Goal: Task Accomplishment & Management: Manage account settings

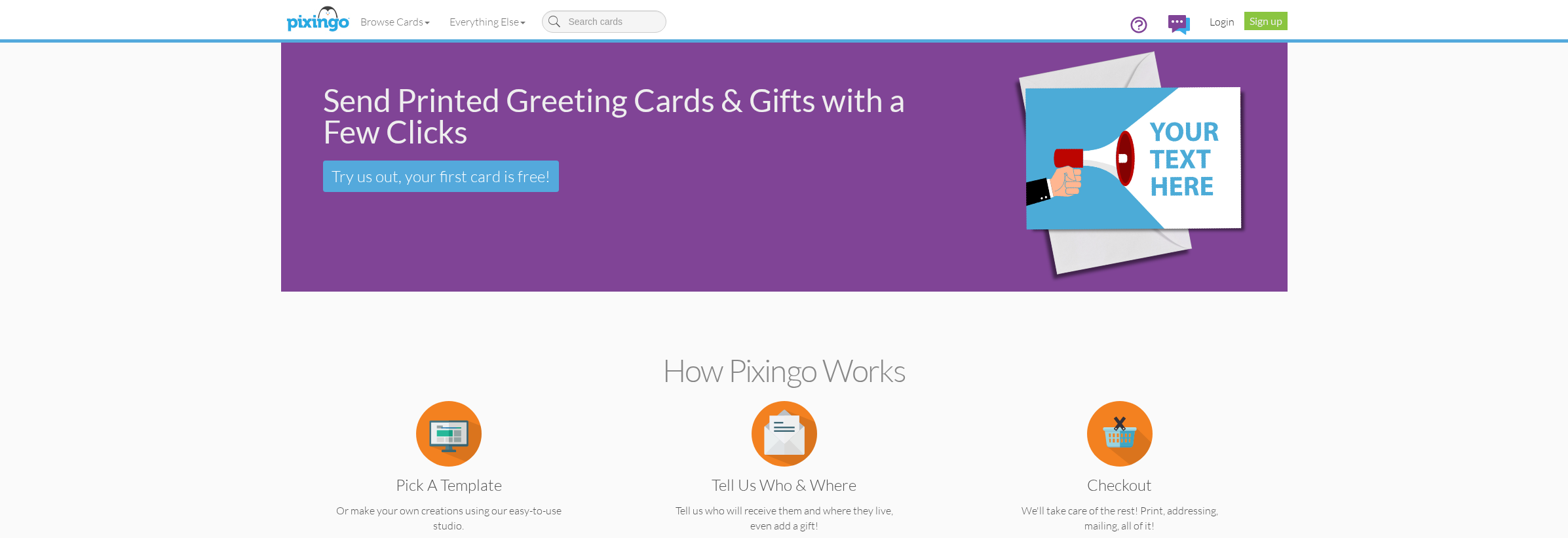
click at [1216, 20] on link "Login" at bounding box center [1222, 22] width 45 height 33
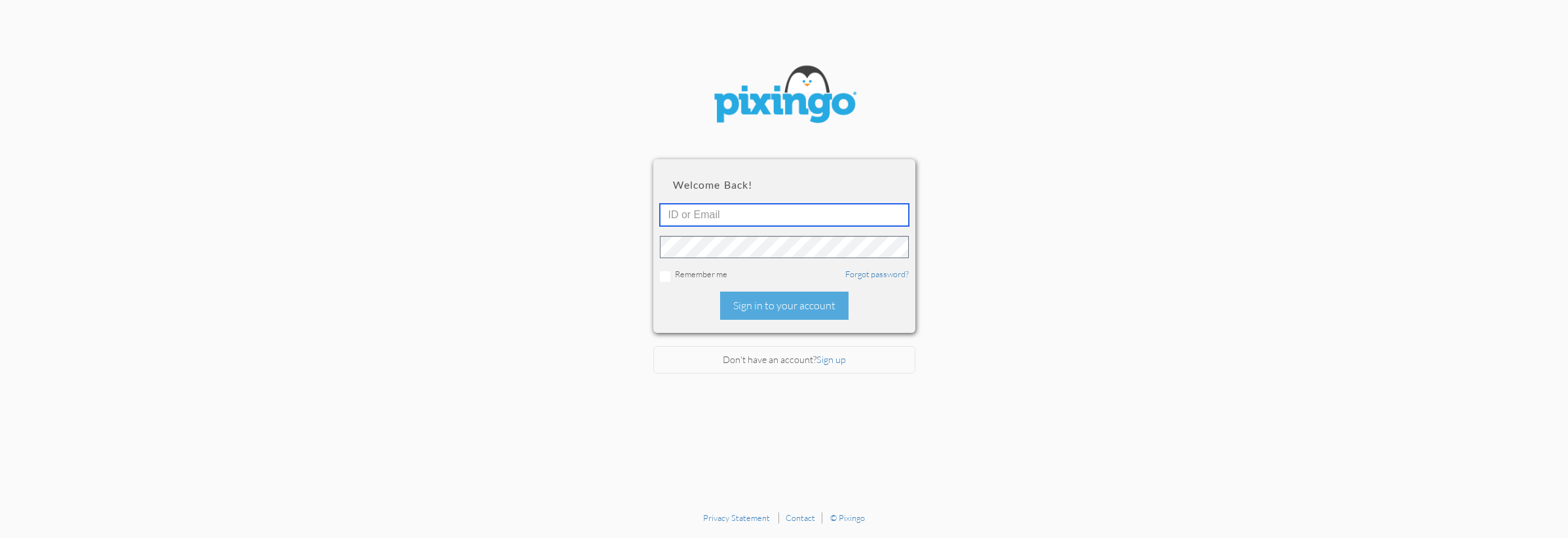
click at [773, 216] on input "text" at bounding box center [784, 215] width 249 height 22
type input "[EMAIL_ADDRESS][DOMAIN_NAME]"
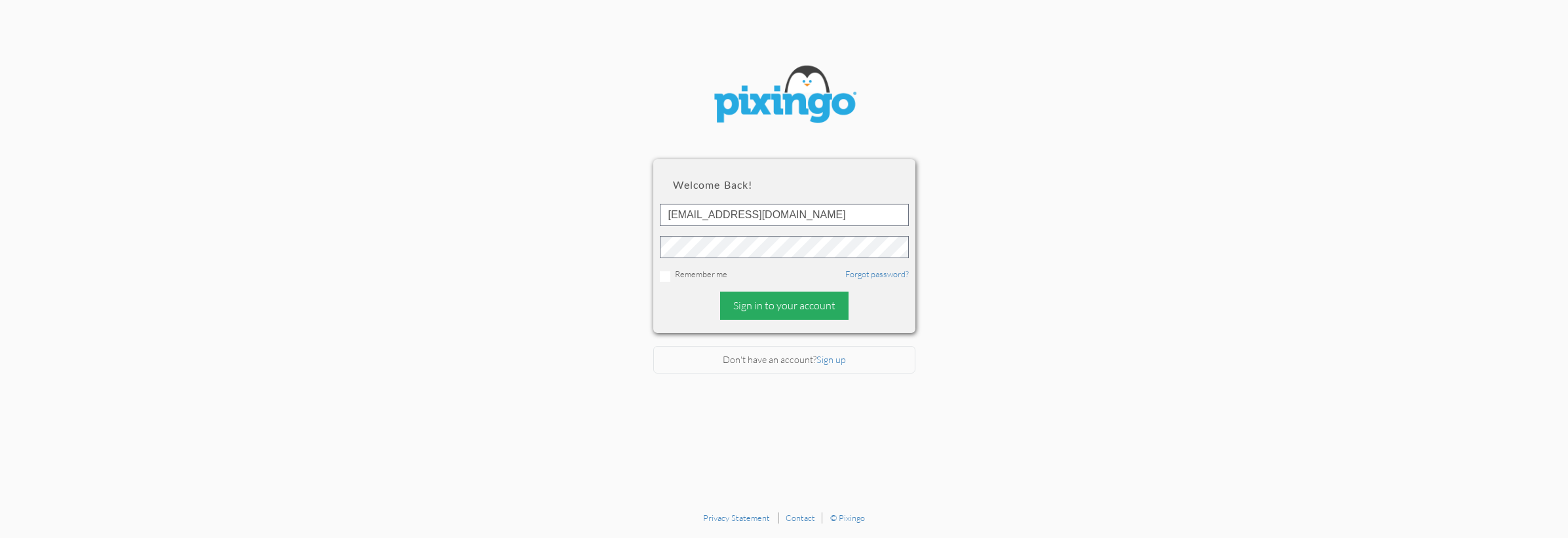
click at [773, 308] on div "Sign in to your account" at bounding box center [784, 305] width 129 height 28
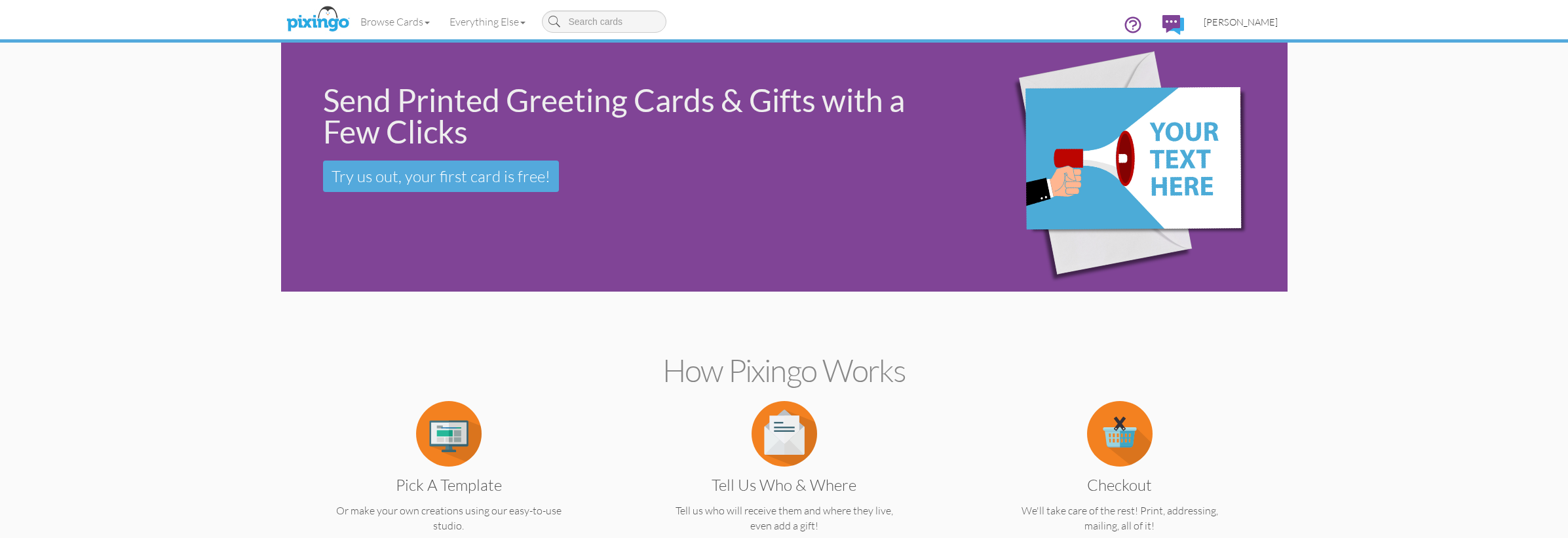
click at [1235, 19] on span "[PERSON_NAME]" at bounding box center [1240, 22] width 74 height 11
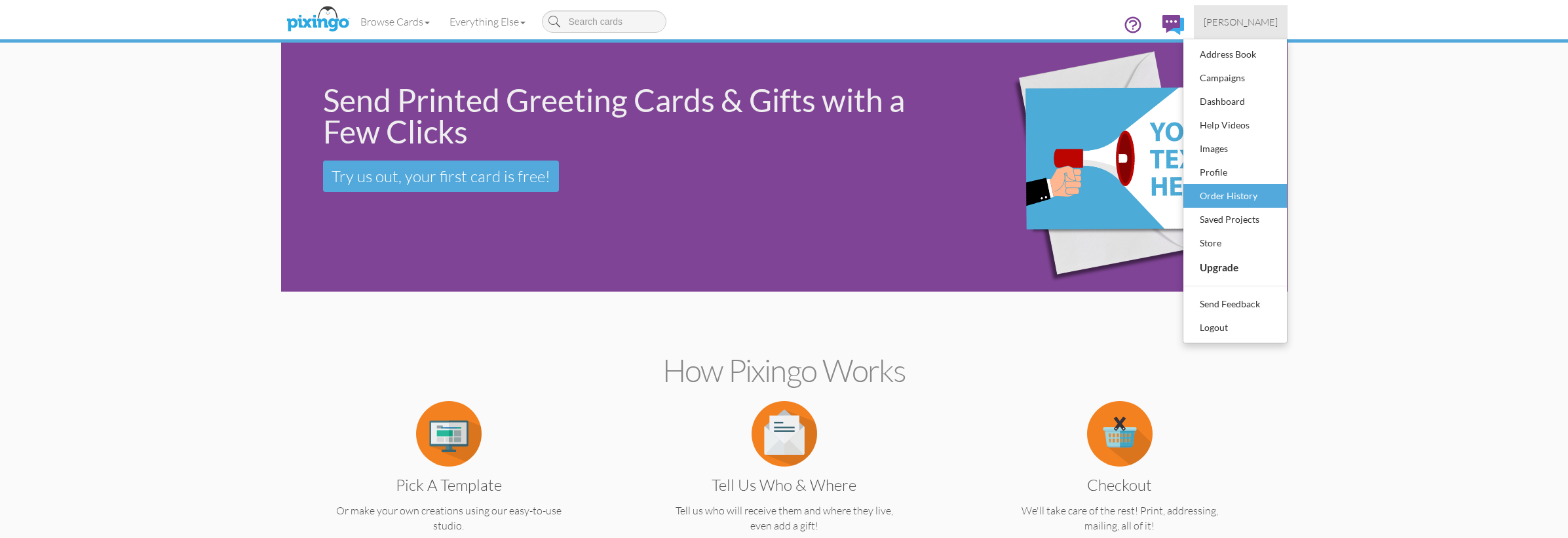
click at [1222, 195] on div "Order History" at bounding box center [1235, 195] width 78 height 19
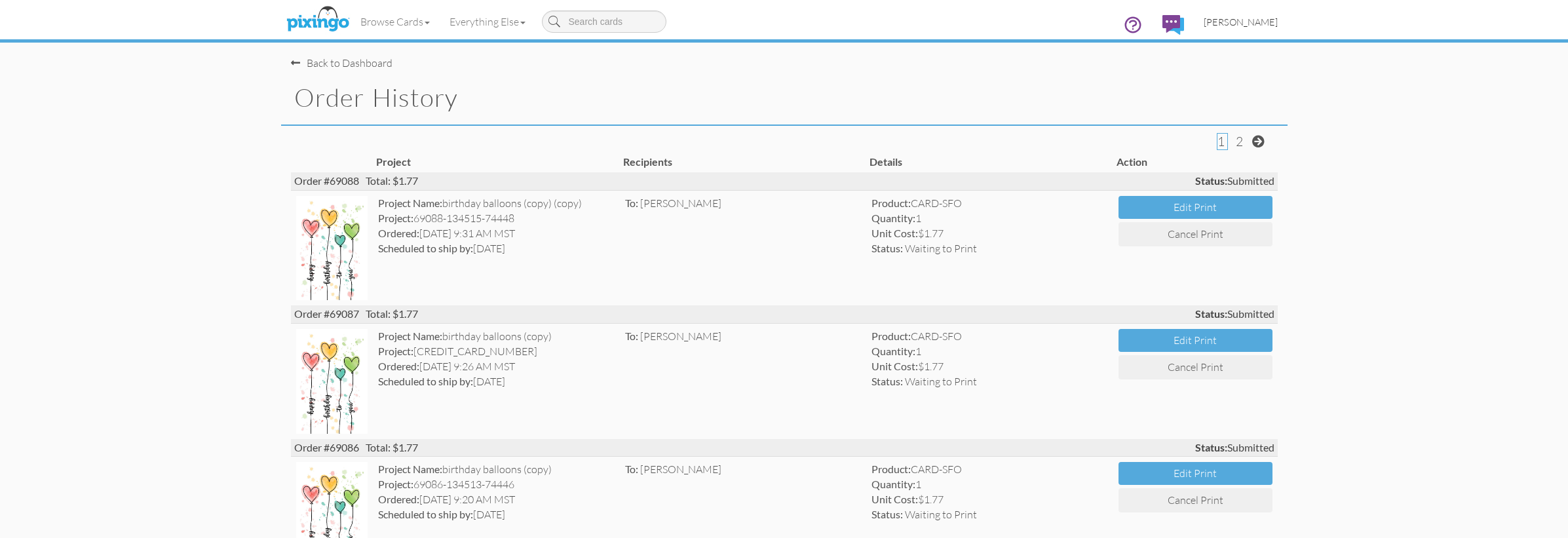
click at [1250, 20] on span "[PERSON_NAME]" at bounding box center [1240, 22] width 74 height 11
